Goal: Task Accomplishment & Management: Manage account settings

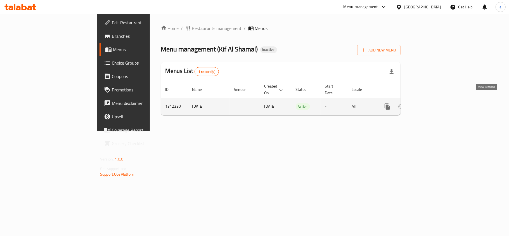
click at [431, 103] on icon "enhanced table" at bounding box center [427, 106] width 7 height 7
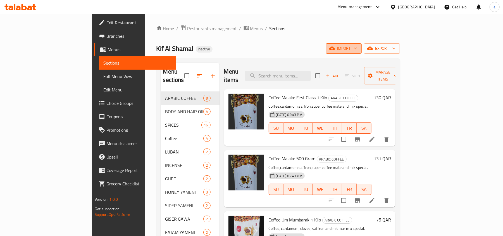
click at [357, 48] on span "import" at bounding box center [343, 48] width 27 height 7
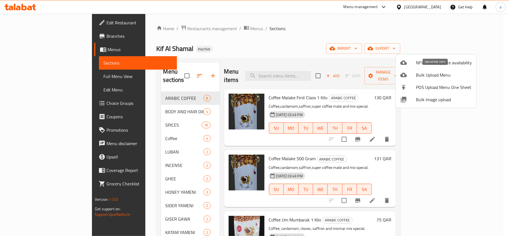
click at [434, 75] on span "Bulk Upload Menu" at bounding box center [444, 75] width 56 height 7
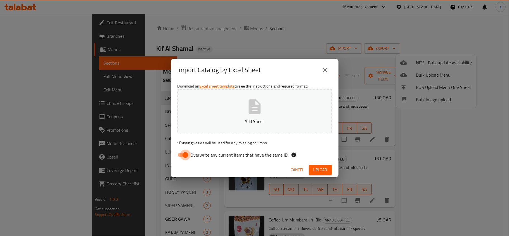
click at [181, 156] on input "Overwrite any current items that have the same ID." at bounding box center [185, 154] width 32 height 11
checkbox input "false"
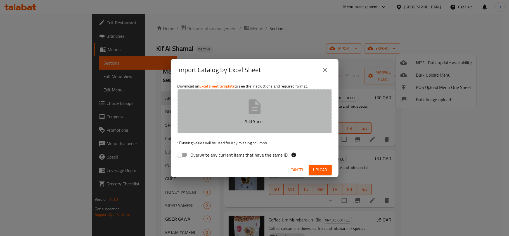
click at [247, 115] on icon "button" at bounding box center [255, 107] width 18 height 18
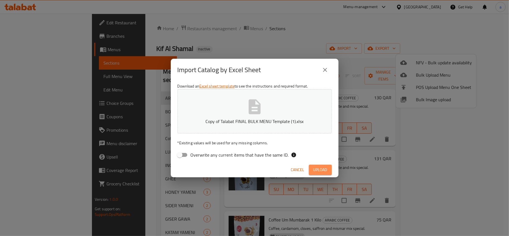
click at [317, 170] on span "Upload" at bounding box center [320, 169] width 14 height 7
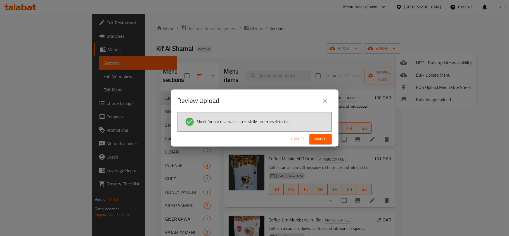
click at [321, 139] on span "Import" at bounding box center [320, 138] width 13 height 7
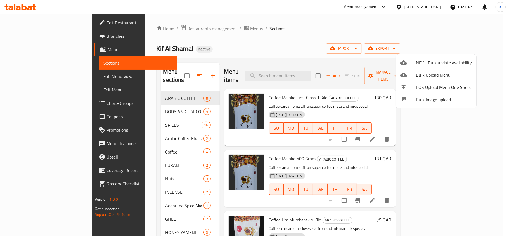
click at [312, 39] on div at bounding box center [254, 118] width 509 height 236
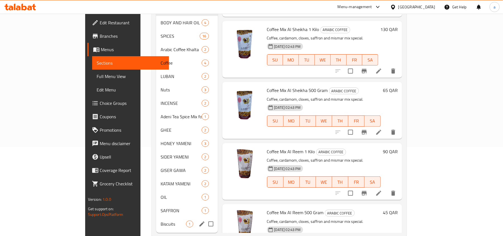
scroll to position [93, 0]
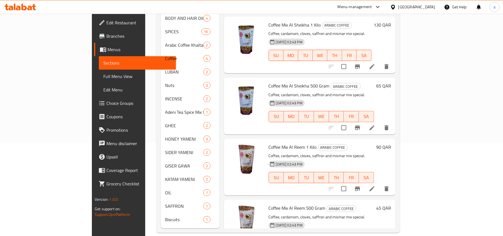
click at [103, 76] on span "Full Menu View" at bounding box center [137, 76] width 68 height 7
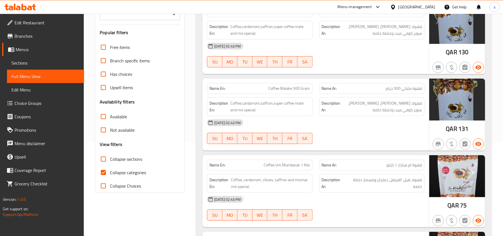
click at [103, 172] on input "Collapse categories" at bounding box center [103, 172] width 13 height 13
checkbox input "false"
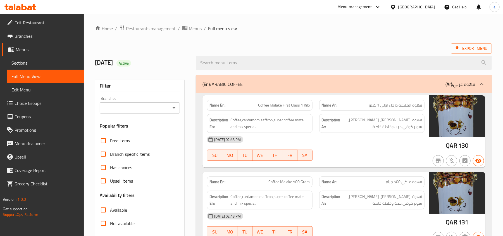
click at [486, 82] on div at bounding box center [481, 83] width 13 height 13
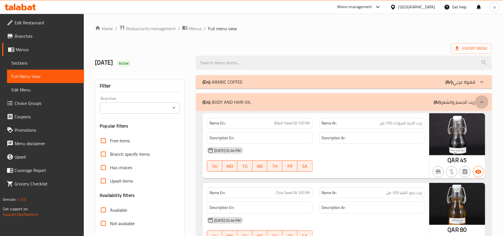
click at [479, 103] on icon at bounding box center [481, 102] width 7 height 7
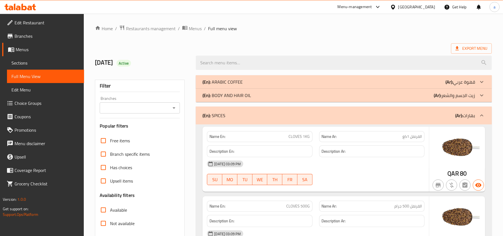
click at [486, 118] on div at bounding box center [481, 115] width 13 height 13
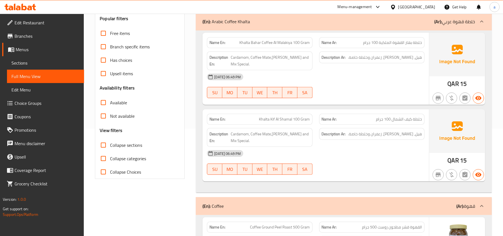
scroll to position [149, 0]
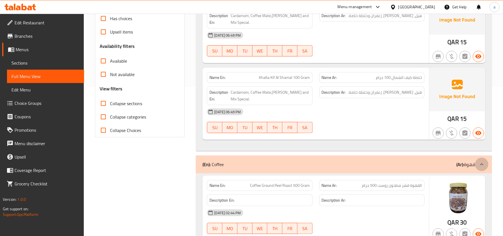
click at [480, 166] on icon at bounding box center [481, 164] width 7 height 7
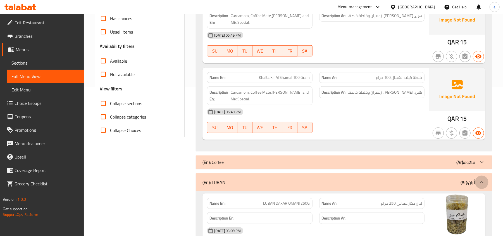
click at [483, 180] on icon at bounding box center [481, 182] width 7 height 7
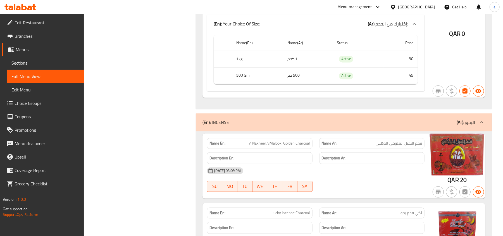
scroll to position [745, 0]
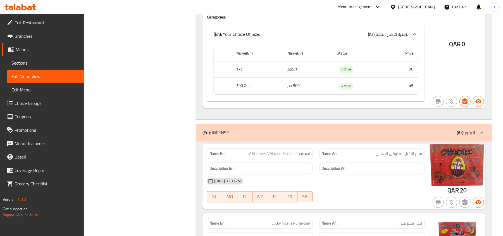
click at [28, 63] on span "Sections" at bounding box center [45, 62] width 68 height 7
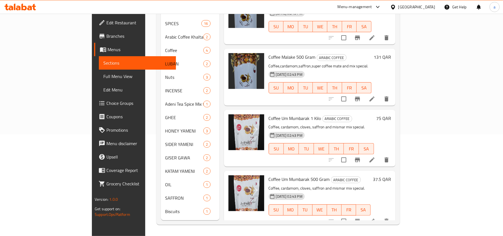
scroll to position [78, 0]
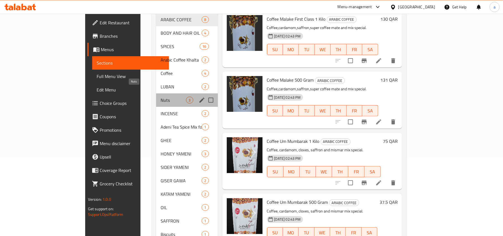
click at [161, 97] on span "Nuts" at bounding box center [173, 100] width 25 height 7
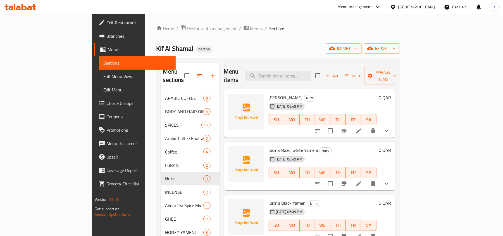
click at [269, 93] on span "[PERSON_NAME]" at bounding box center [286, 97] width 34 height 8
copy h6 "[PERSON_NAME]"
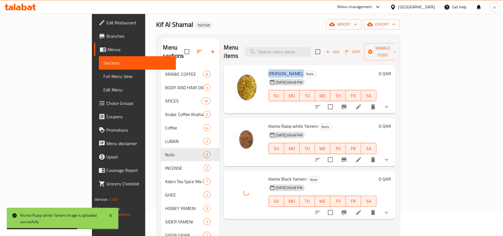
scroll to position [37, 0]
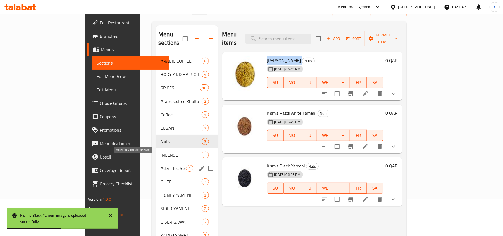
click at [161, 165] on span "Adeni Tea Spice Mix for Karak" at bounding box center [173, 168] width 25 height 7
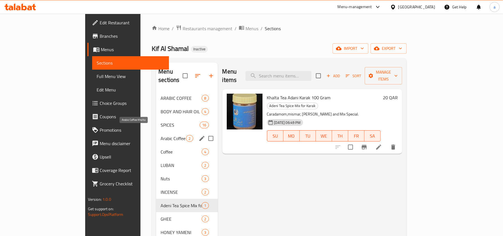
click at [161, 135] on span "Arabic Coffee Khalta" at bounding box center [173, 138] width 25 height 7
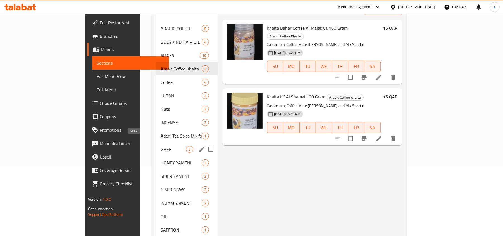
scroll to position [74, 0]
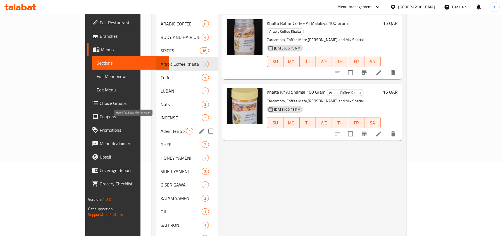
click at [161, 128] on span "Adeni Tea Spice Mix for Karak" at bounding box center [173, 131] width 25 height 7
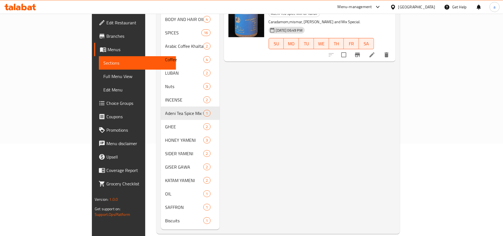
scroll to position [93, 0]
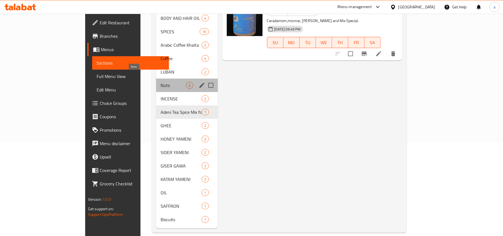
click at [161, 82] on span "Nuts" at bounding box center [173, 85] width 25 height 7
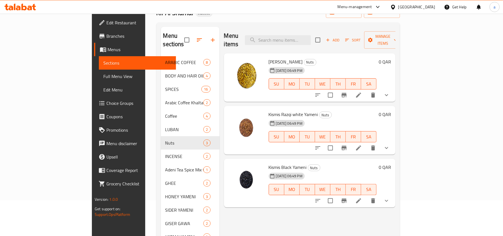
scroll to position [93, 0]
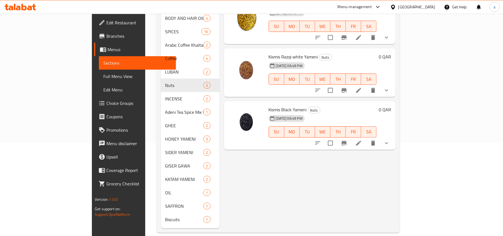
click at [103, 75] on span "Full Menu View" at bounding box center [137, 76] width 68 height 7
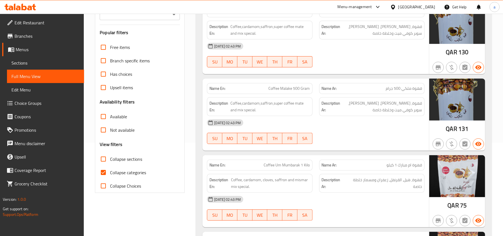
click at [103, 172] on input "Collapse categories" at bounding box center [103, 172] width 13 height 13
checkbox input "false"
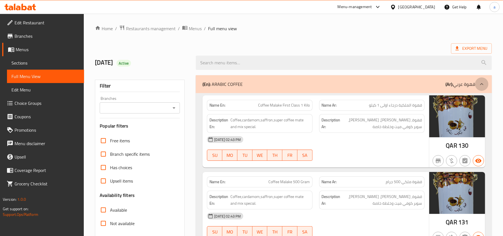
click at [477, 84] on div at bounding box center [481, 83] width 13 height 13
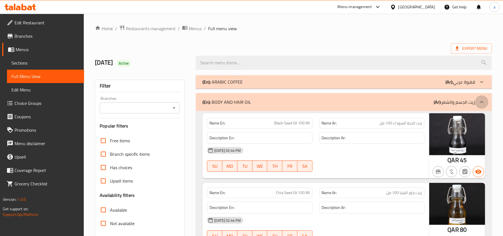
click at [478, 104] on div at bounding box center [481, 101] width 13 height 13
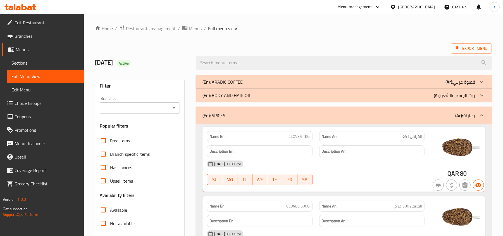
click at [355, 115] on div "(En): SPICES (Ar): بهارات" at bounding box center [339, 115] width 273 height 7
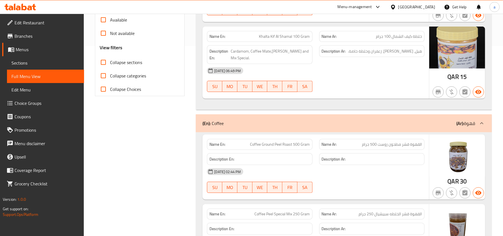
scroll to position [186, 0]
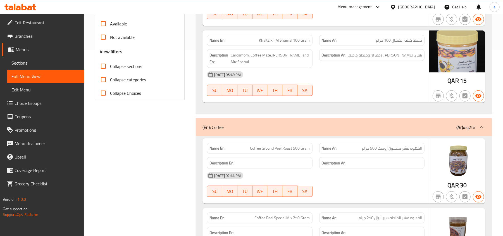
click at [417, 127] on div "(En): Coffee (Ar): قهوة" at bounding box center [339, 127] width 273 height 7
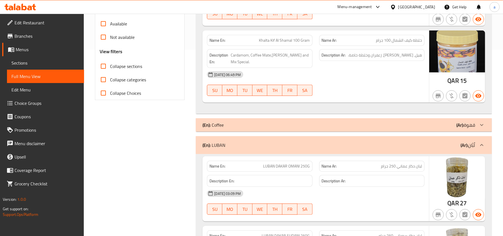
click at [412, 147] on div "(En): LUBAN (Ar): لُبَّان" at bounding box center [339, 145] width 273 height 7
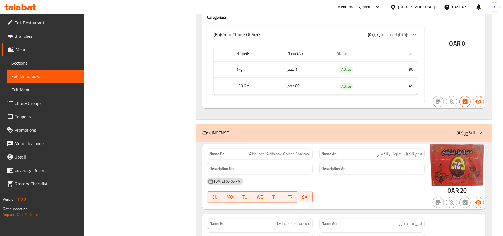
scroll to position [745, 0]
click at [383, 136] on div "(En): INCENSE (Ar): البخور" at bounding box center [339, 132] width 273 height 7
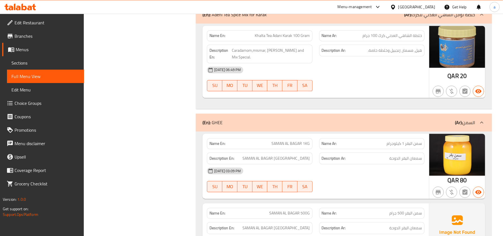
scroll to position [894, 0]
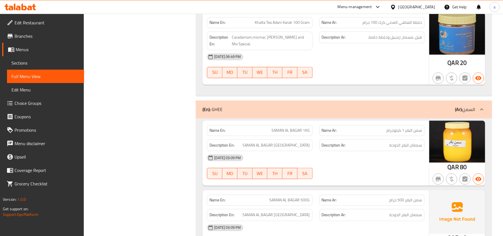
click at [408, 106] on div "(En): GHEE (Ar): السمن" at bounding box center [339, 109] width 273 height 7
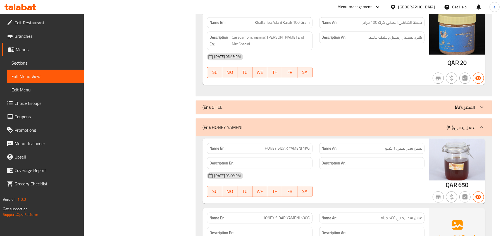
click at [412, 124] on div "(En): [PERSON_NAME] (Ar): عسل يمني" at bounding box center [339, 127] width 273 height 7
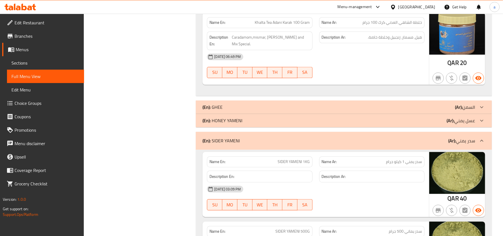
click at [412, 137] on div "(En): SIDER YAMENI (Ar): سدر يمني" at bounding box center [339, 140] width 273 height 7
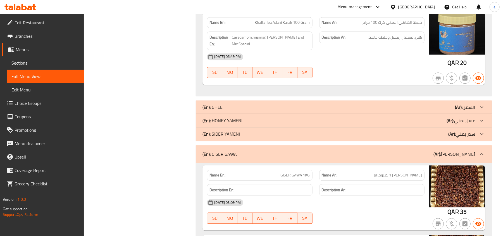
click at [418, 154] on div "(En): [PERSON_NAME] (Ar): [PERSON_NAME]" at bounding box center [339, 154] width 273 height 7
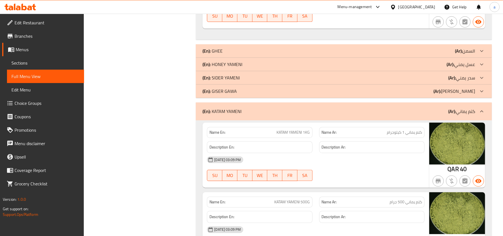
scroll to position [968, 0]
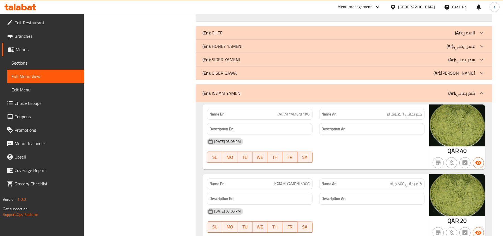
click at [413, 90] on div "(En): [PERSON_NAME] (Ar): [PERSON_NAME]" at bounding box center [339, 93] width 273 height 7
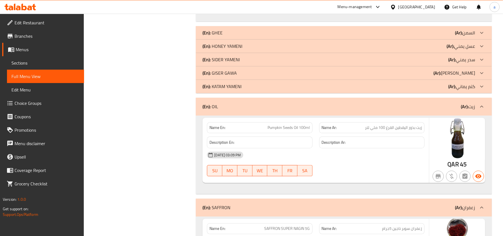
click at [433, 103] on div "(En): OIL (Ar): زيت" at bounding box center [339, 106] width 273 height 7
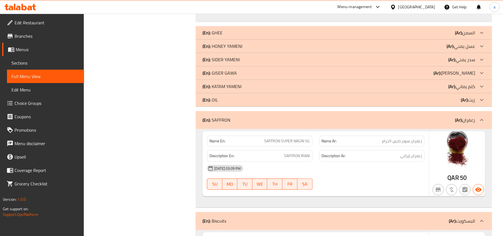
click at [438, 111] on div "(En): SAFFRON (Ar): زعفران" at bounding box center [344, 120] width 296 height 18
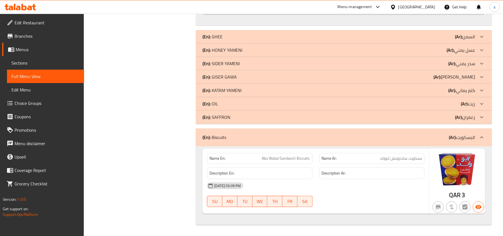
scroll to position [963, 0]
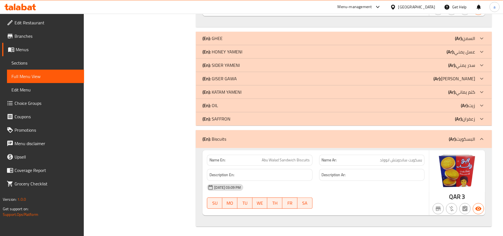
click at [432, 135] on div "(En): Biscuits (Ar): البسكويت" at bounding box center [339, 138] width 273 height 7
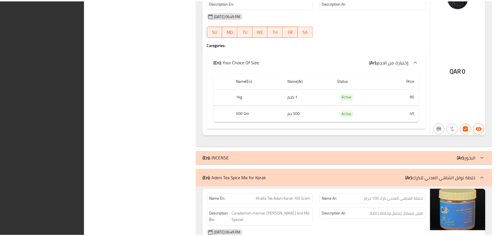
scroll to position [874, 0]
